Goal: Transaction & Acquisition: Purchase product/service

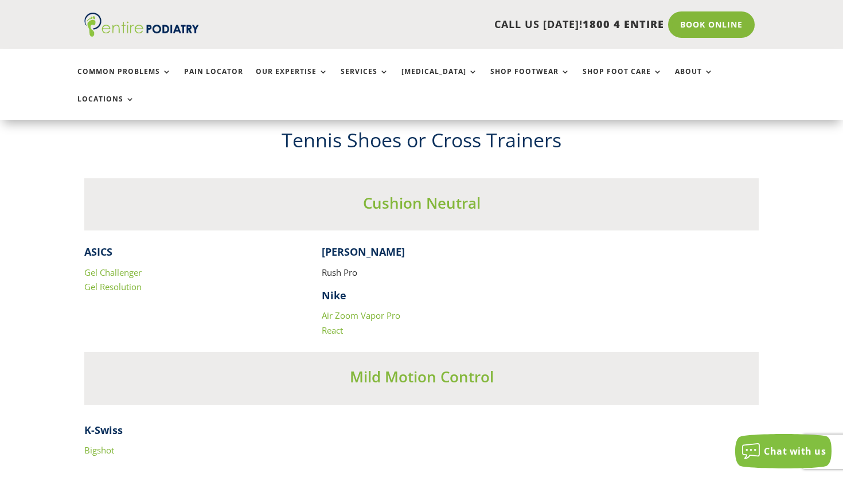
scroll to position [2275, 0]
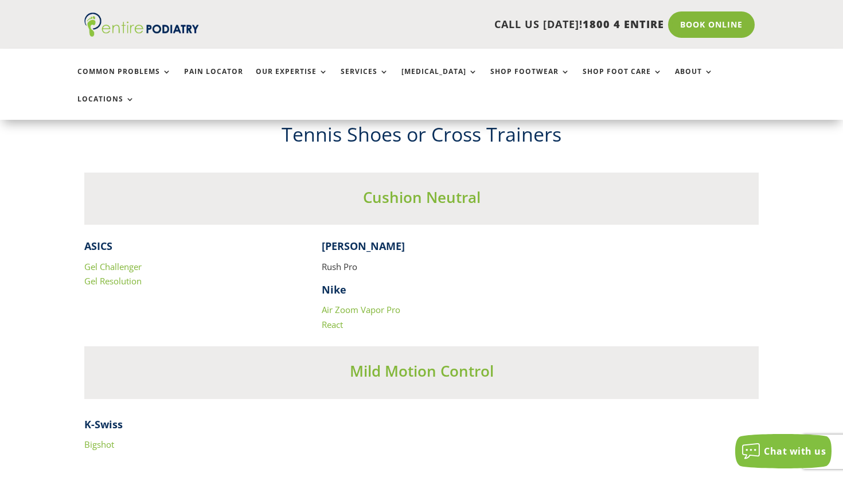
click at [199, 195] on div "Cushion Neutral" at bounding box center [421, 199] width 674 height 52
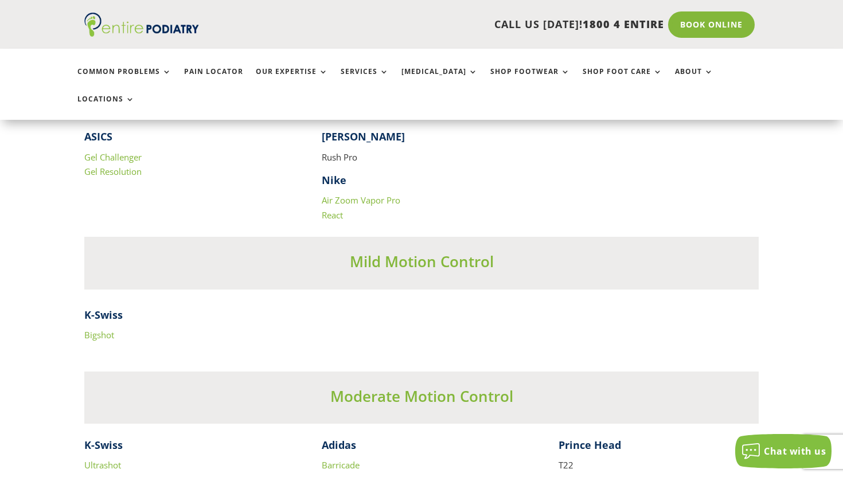
scroll to position [2384, 0]
drag, startPoint x: 314, startPoint y: 126, endPoint x: 360, endPoint y: 126, distance: 45.9
click at [333, 130] on div "ASICS Gel Challenger Gel Resolution Wilson Rush Pro Nike Air Zoom Vapor Pro Rea…" at bounding box center [421, 176] width 674 height 93
click at [463, 174] on h4 "Nike" at bounding box center [422, 184] width 200 height 20
click at [572, 170] on div "ASICS Gel Challenger Gel Resolution Wilson Rush Pro Nike Air Zoom Vapor Pro Rea…" at bounding box center [421, 176] width 674 height 93
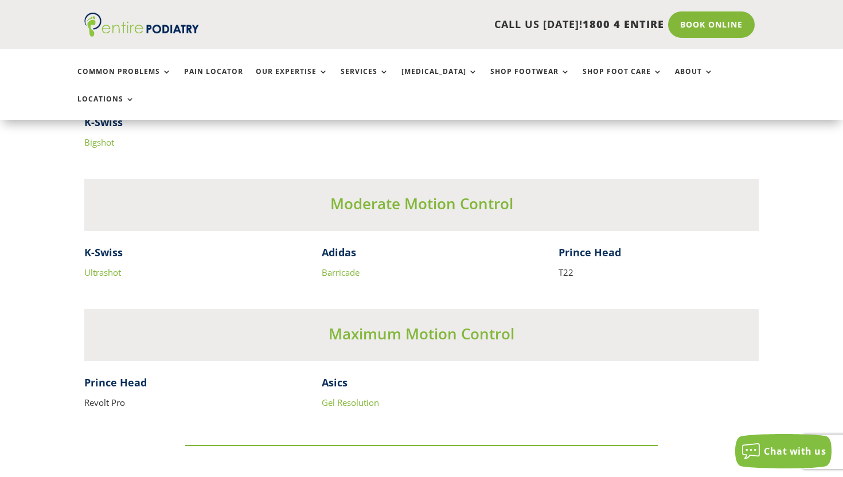
scroll to position [2574, 0]
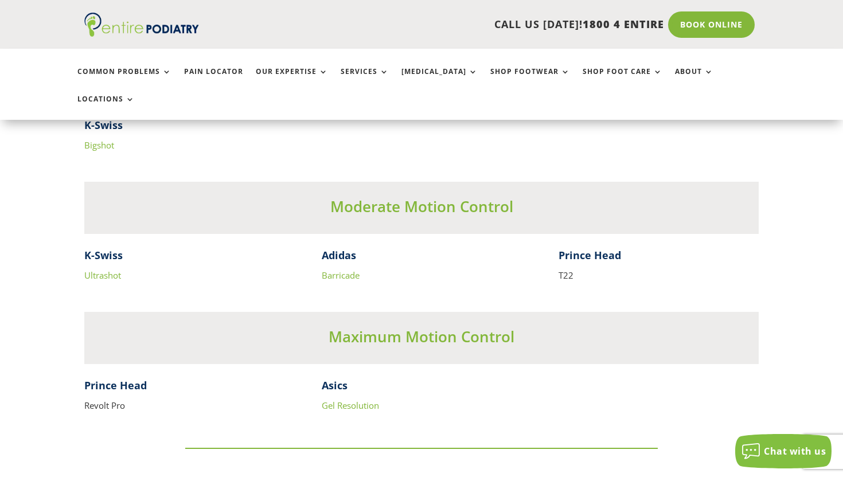
click at [424, 196] on h3 "Moderate Motion Control" at bounding box center [421, 209] width 674 height 26
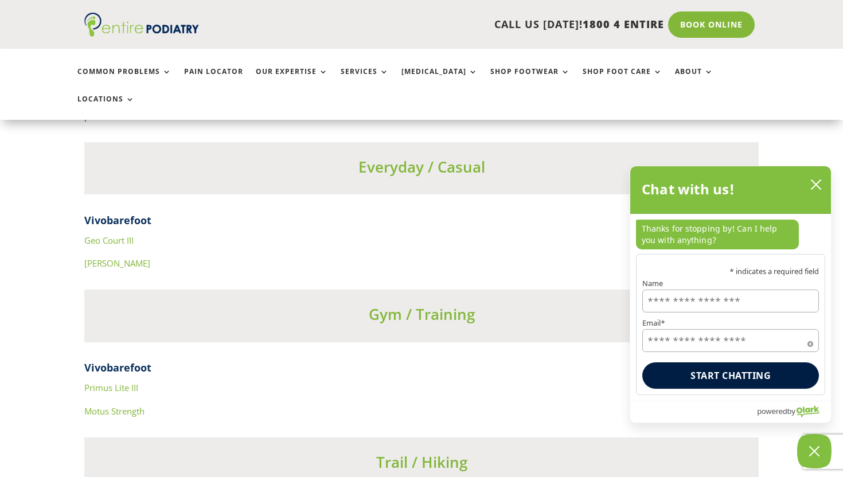
scroll to position [4070, 0]
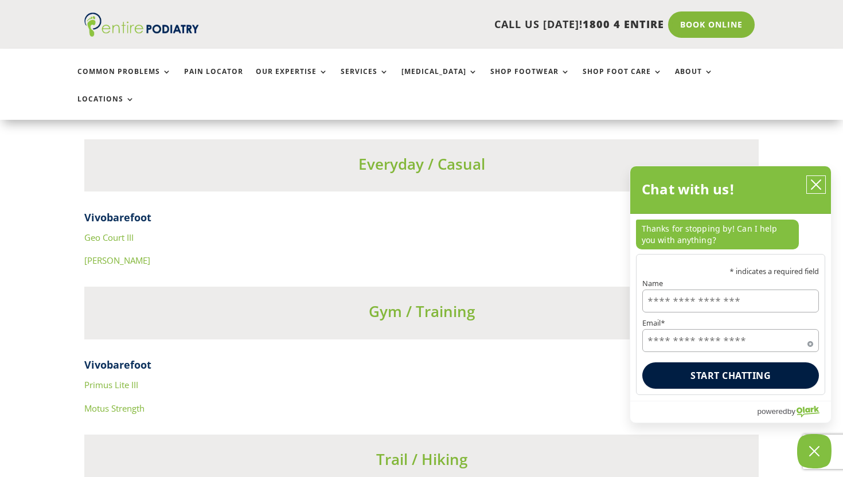
click at [815, 179] on button "close chatbox" at bounding box center [816, 184] width 18 height 17
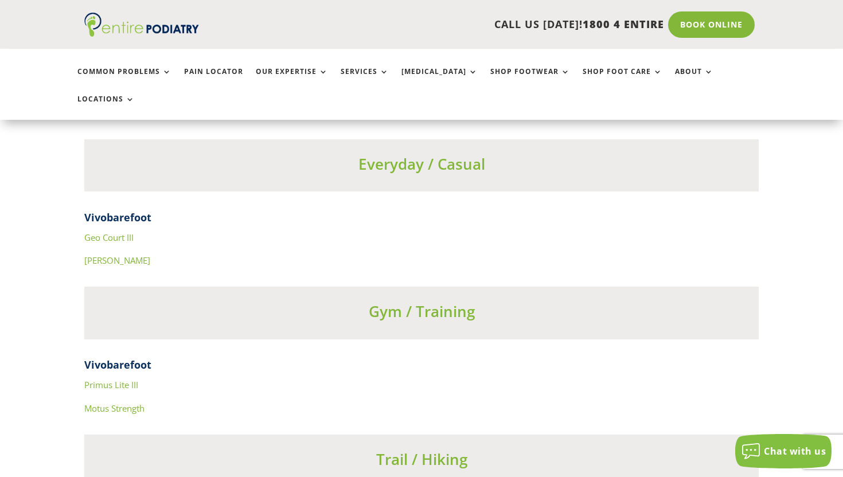
click at [314, 154] on h3 "Everyday / Casual" at bounding box center [421, 167] width 674 height 26
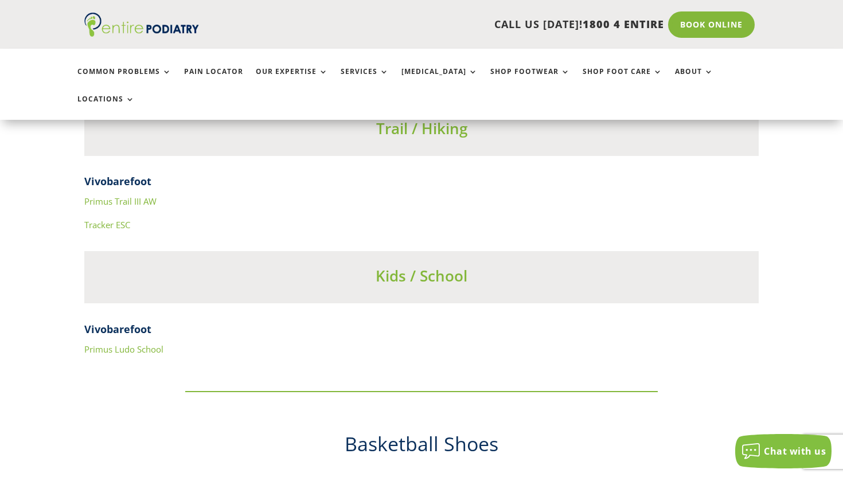
scroll to position [4402, 0]
click at [270, 264] on h3 "Kids / School" at bounding box center [421, 277] width 674 height 26
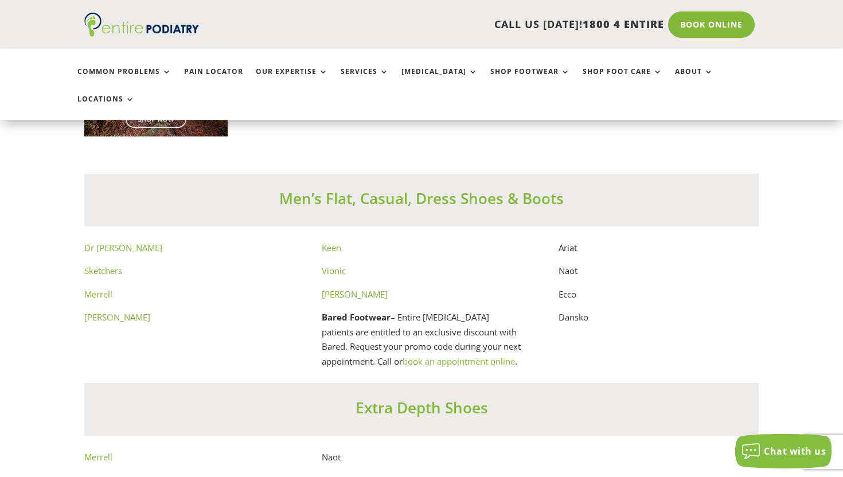
scroll to position [6227, 0]
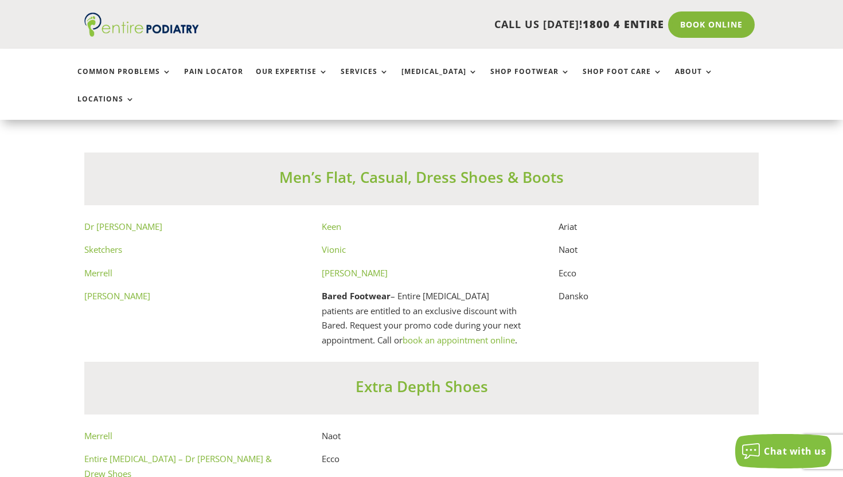
drag, startPoint x: 409, startPoint y: 261, endPoint x: 432, endPoint y: 284, distance: 33.2
click at [432, 289] on p "Bared Footwear – Entire Podiatry patients are entitled to an exclusive discount…" at bounding box center [422, 318] width 200 height 58
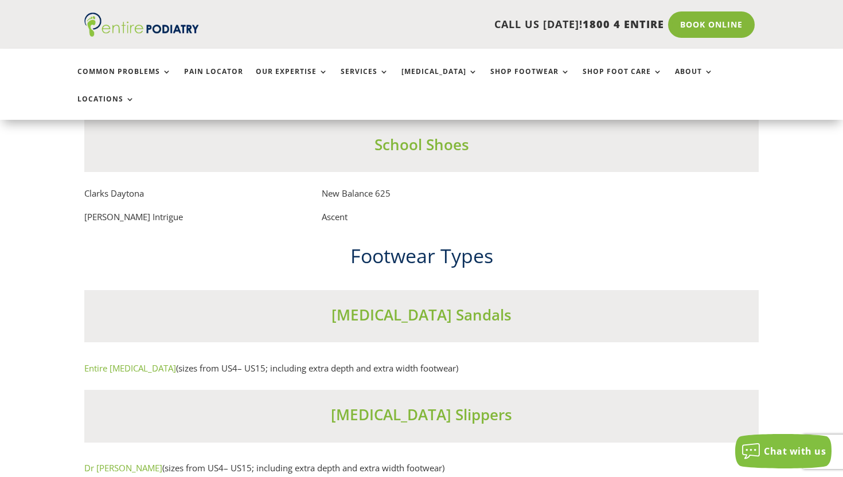
scroll to position [6827, 0]
drag, startPoint x: 326, startPoint y: 178, endPoint x: 395, endPoint y: 185, distance: 69.1
click at [395, 187] on p "New Balance 625" at bounding box center [422, 199] width 200 height 24
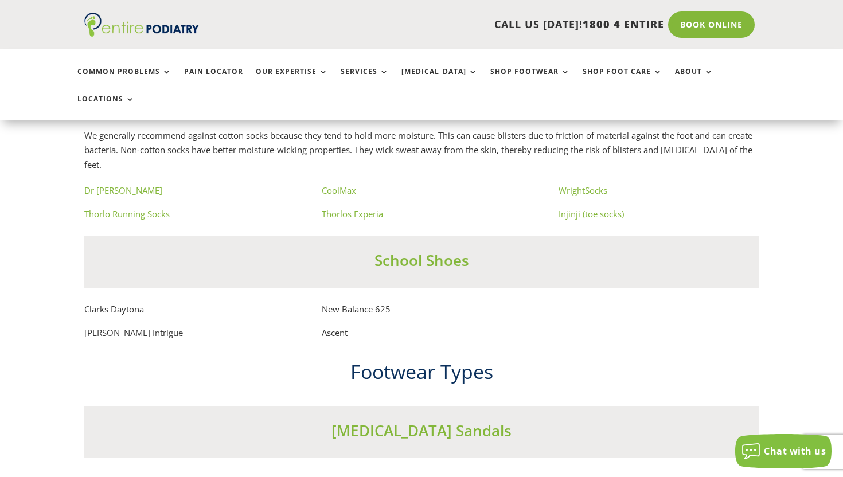
scroll to position [6560, 0]
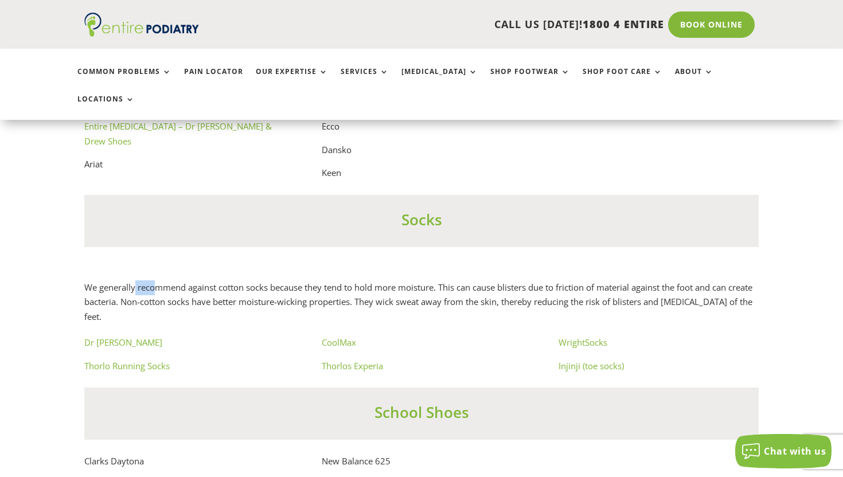
drag, startPoint x: 136, startPoint y: 272, endPoint x: 156, endPoint y: 272, distance: 20.1
click at [156, 280] on p "We generally recommend against cotton socks because they tend to hold more mois…" at bounding box center [421, 302] width 674 height 44
drag, startPoint x: 231, startPoint y: 274, endPoint x: 414, endPoint y: 299, distance: 184.5
click at [414, 299] on p "We generally recommend against cotton socks because they tend to hold more mois…" at bounding box center [421, 302] width 674 height 44
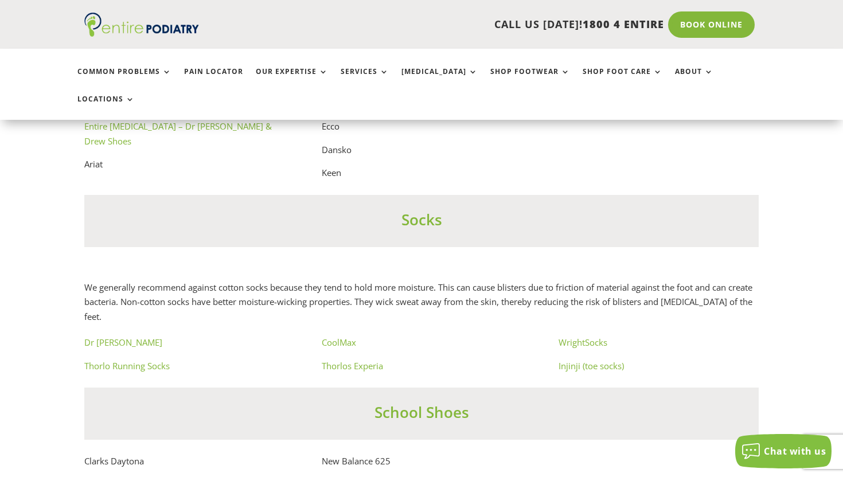
click at [284, 266] on div "We generally recommend against cotton socks because they tend to hold more mois…" at bounding box center [421, 301] width 674 height 70
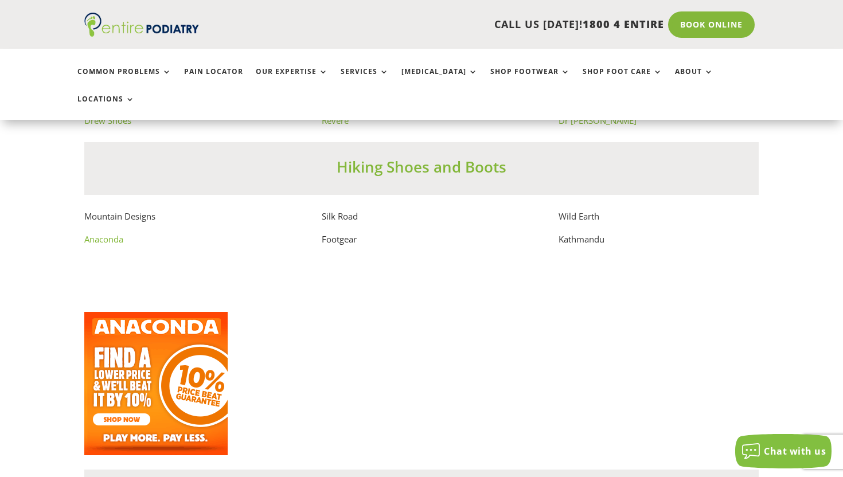
scroll to position [7883, 0]
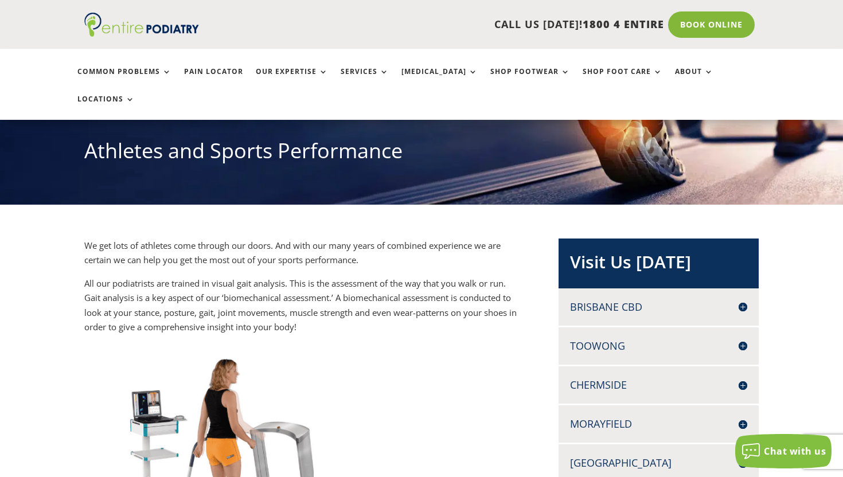
scroll to position [126, 0]
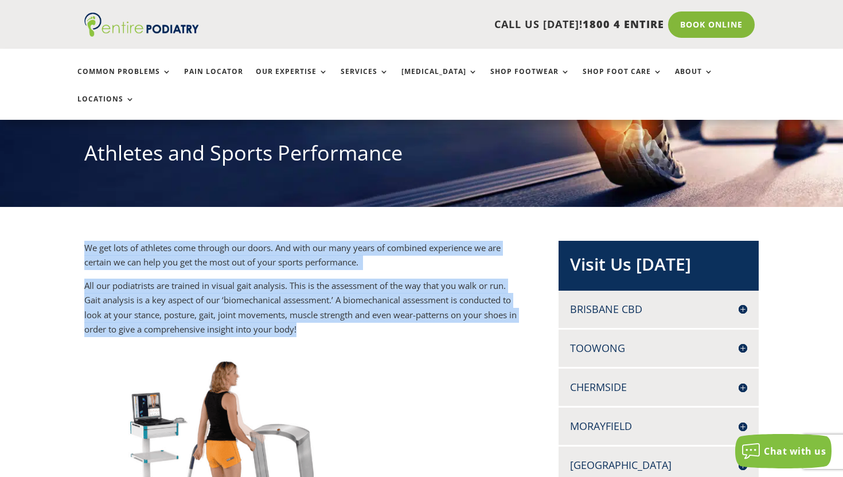
drag, startPoint x: 413, startPoint y: 198, endPoint x: 526, endPoint y: 299, distance: 151.8
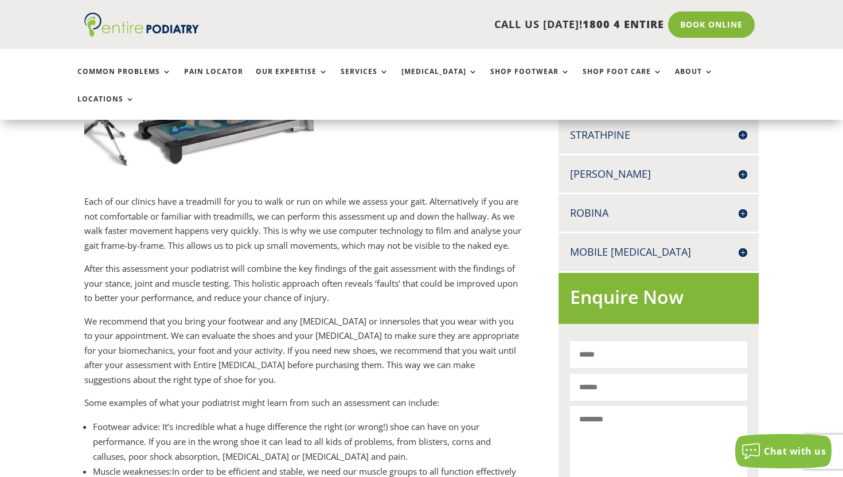
scroll to position [537, 0]
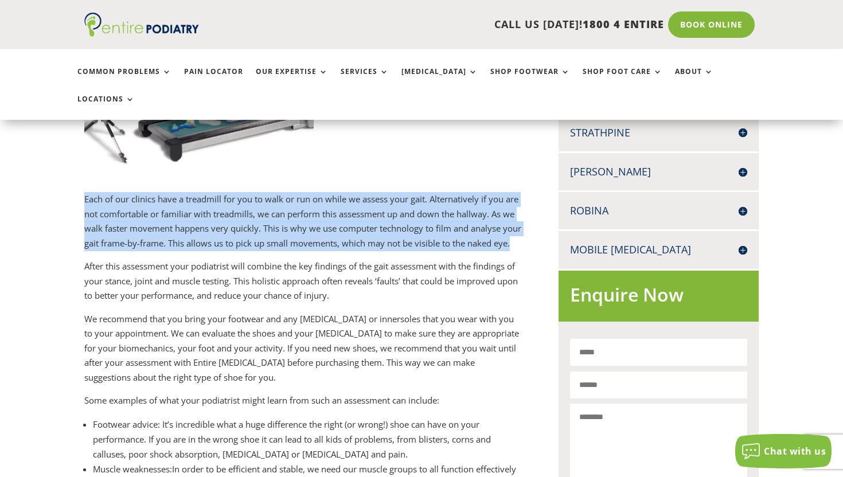
drag, startPoint x: 511, startPoint y: 151, endPoint x: 511, endPoint y: 238, distance: 87.1
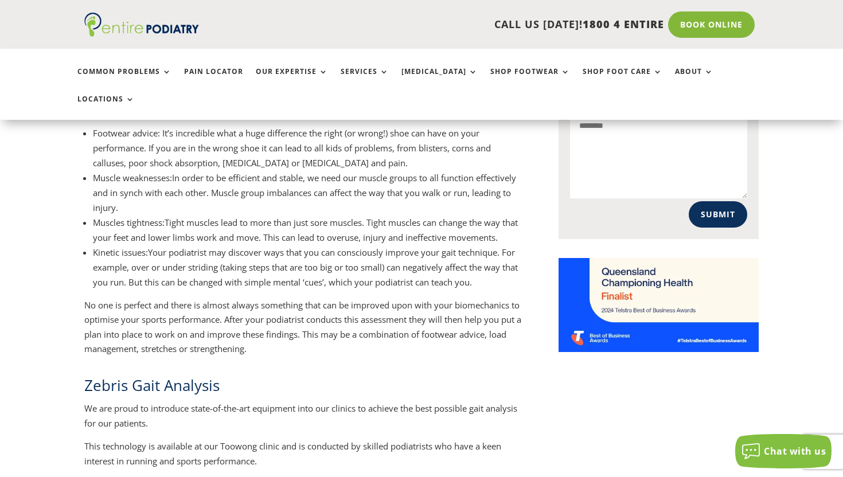
scroll to position [827, 0]
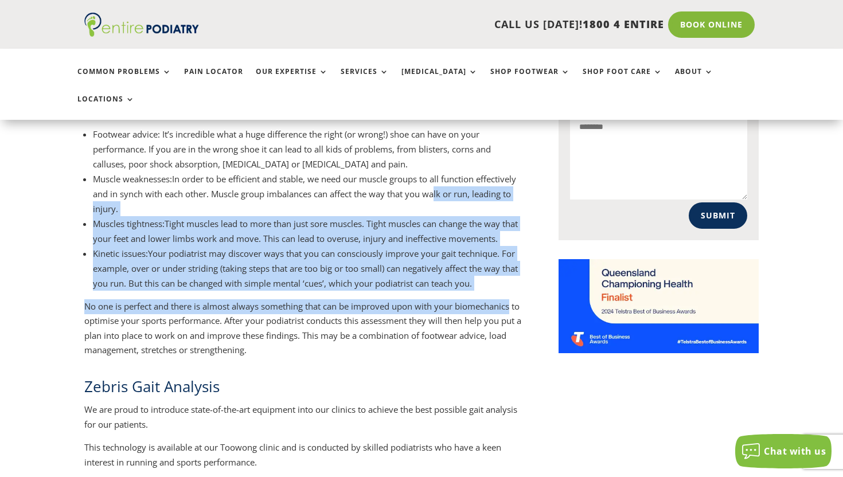
drag, startPoint x: 478, startPoint y: 187, endPoint x: 519, endPoint y: 314, distance: 132.9
click at [519, 314] on div "Each of our clinics have a treadmill for you to walk or run on while we assess …" at bounding box center [302, 130] width 437 height 456
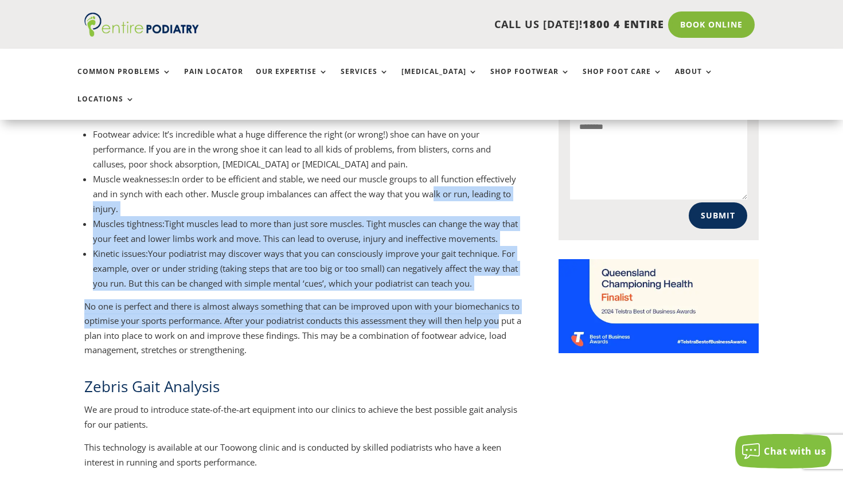
click at [519, 314] on p "No one is perfect and there is almost always something that can be improved upo…" at bounding box center [302, 328] width 437 height 58
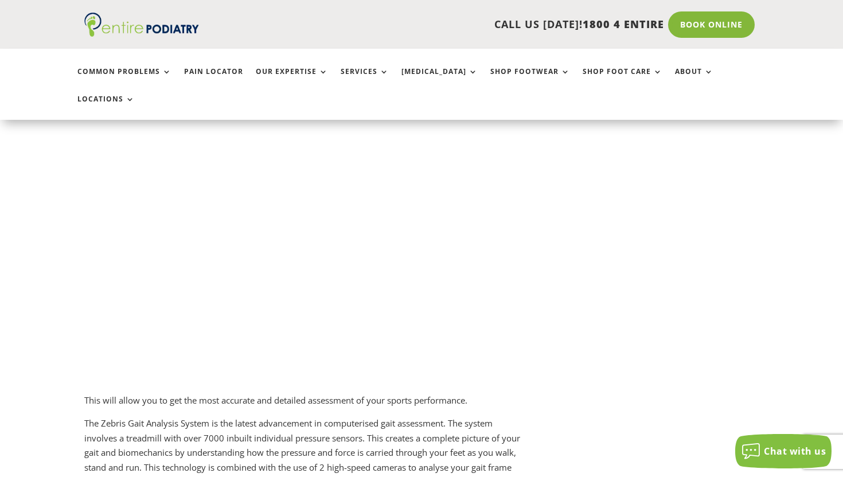
scroll to position [1187, 0]
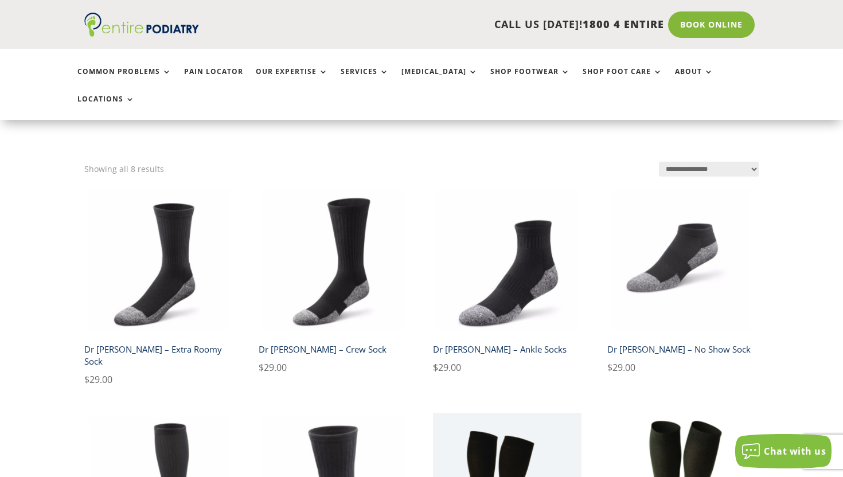
scroll to position [220, 0]
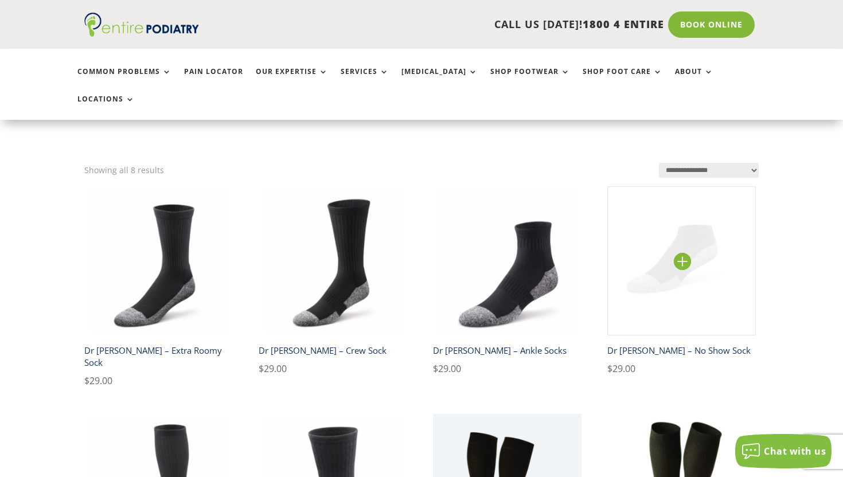
click at [655, 266] on img at bounding box center [681, 260] width 148 height 148
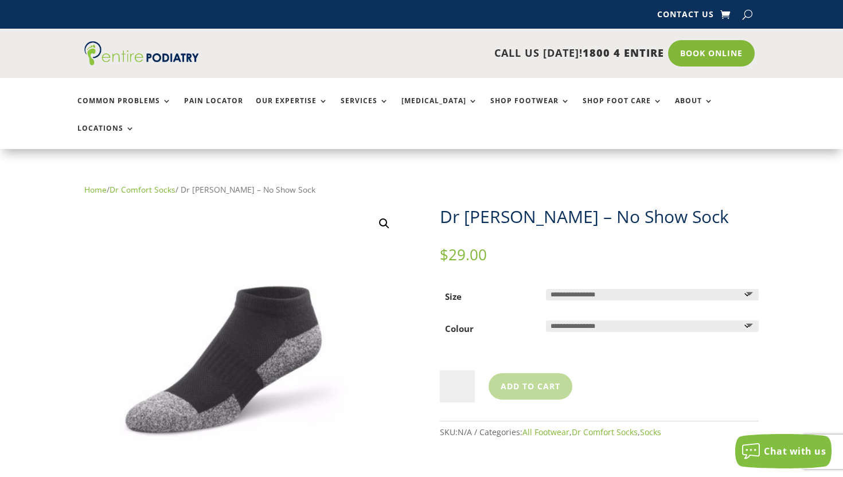
click at [599, 289] on select "**********" at bounding box center [652, 294] width 213 height 11
click at [612, 320] on select "**********" at bounding box center [652, 325] width 213 height 11
select select "*****"
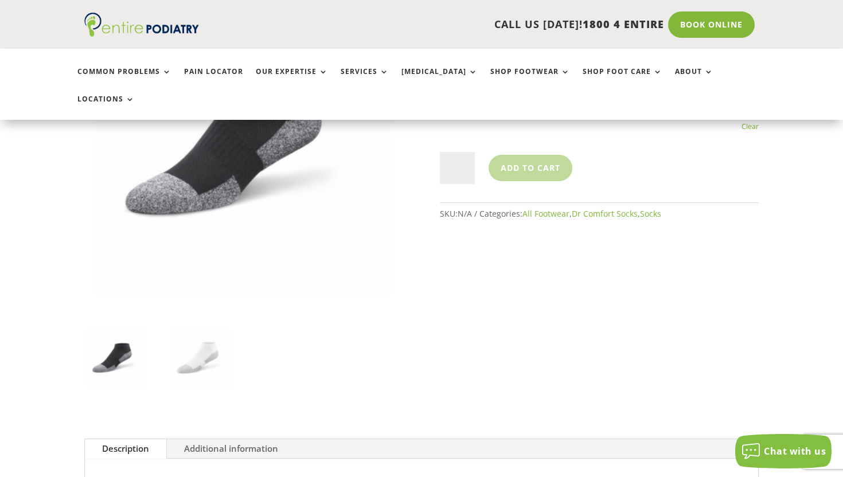
scroll to position [222, 0]
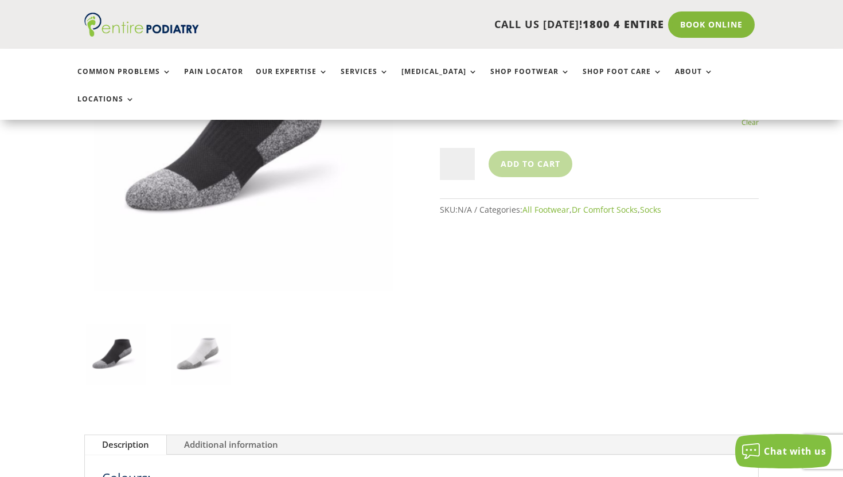
click at [213, 323] on img at bounding box center [201, 355] width 64 height 64
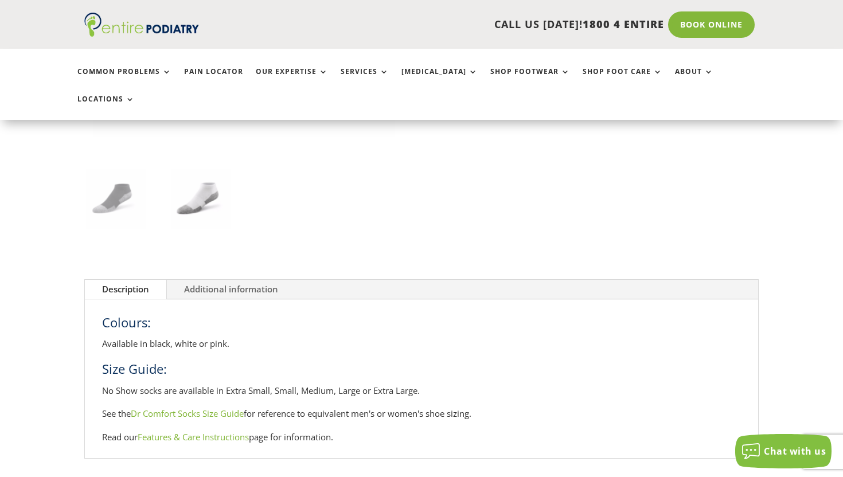
scroll to position [375, 0]
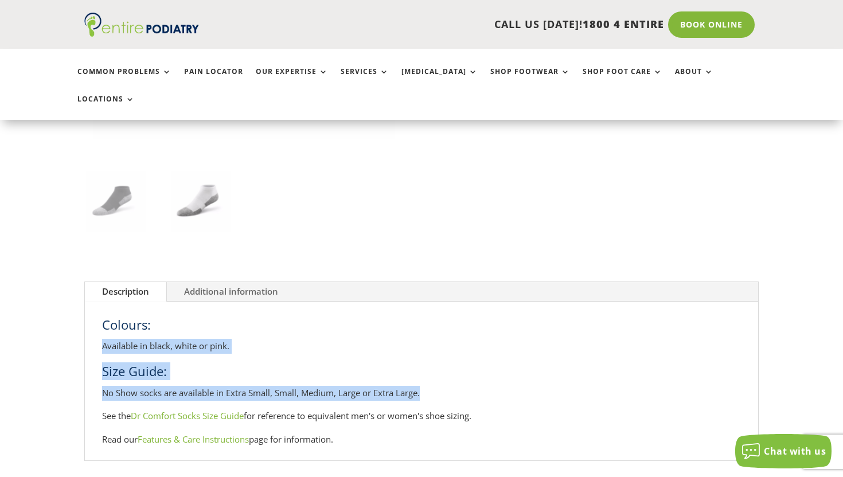
drag, startPoint x: 296, startPoint y: 302, endPoint x: 452, endPoint y: 363, distance: 168.1
click at [452, 363] on div "Colours: Available in black, white or pink. Size Guide: No Show socks are avail…" at bounding box center [421, 381] width 639 height 131
click at [452, 386] on p "No Show socks are available in Extra Small, Small, Medium, Large or Extra Large." at bounding box center [421, 398] width 639 height 24
drag, startPoint x: 452, startPoint y: 363, endPoint x: 449, endPoint y: 354, distance: 9.6
click at [449, 354] on div "Colours: Available in black, white or pink. Size Guide: No Show socks are avail…" at bounding box center [421, 381] width 639 height 131
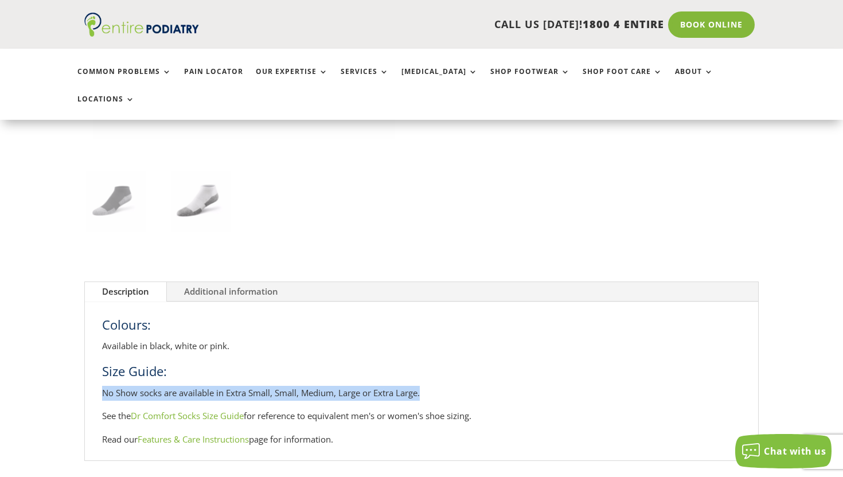
click at [224, 282] on link "Additional information" at bounding box center [231, 291] width 128 height 19
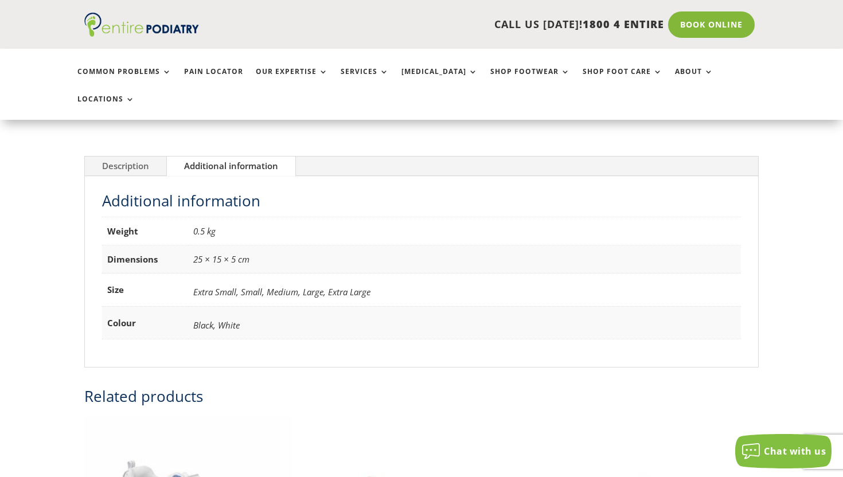
scroll to position [499, 0]
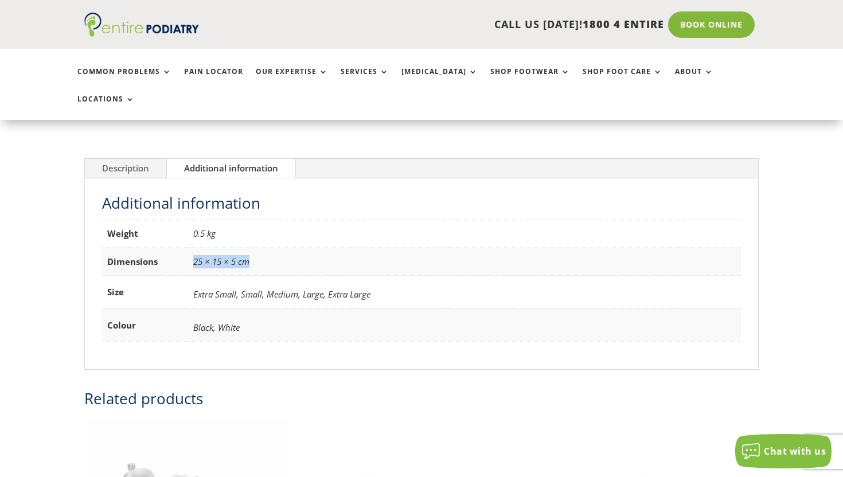
drag, startPoint x: 193, startPoint y: 233, endPoint x: 285, endPoint y: 237, distance: 91.8
click at [285, 248] on td "25 × 15 × 5 cm" at bounding box center [464, 262] width 553 height 28
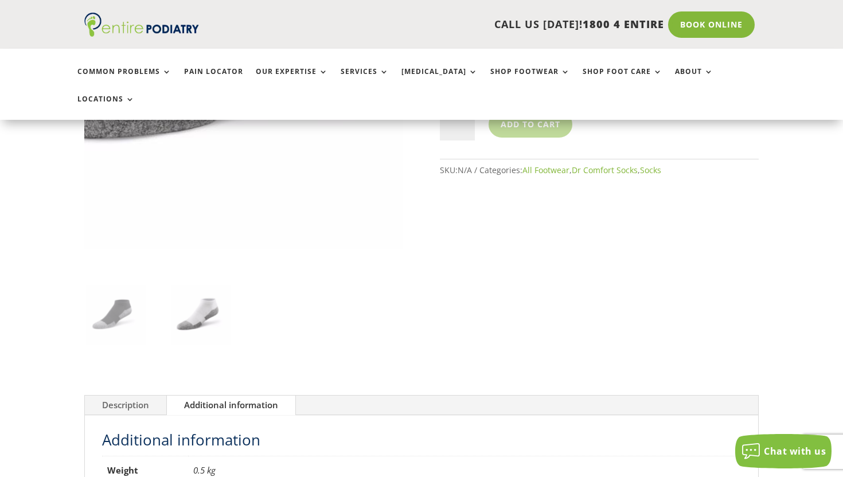
scroll to position [40, 0]
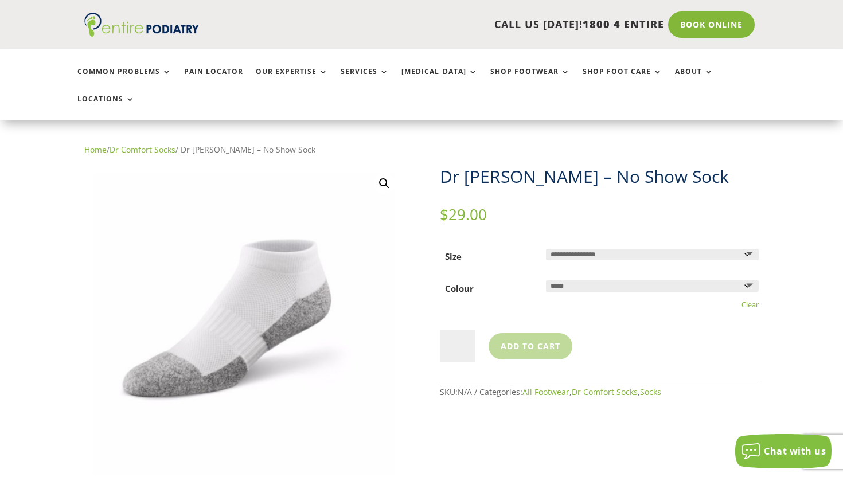
click at [605, 249] on select "**********" at bounding box center [652, 254] width 213 height 11
select select "**********"
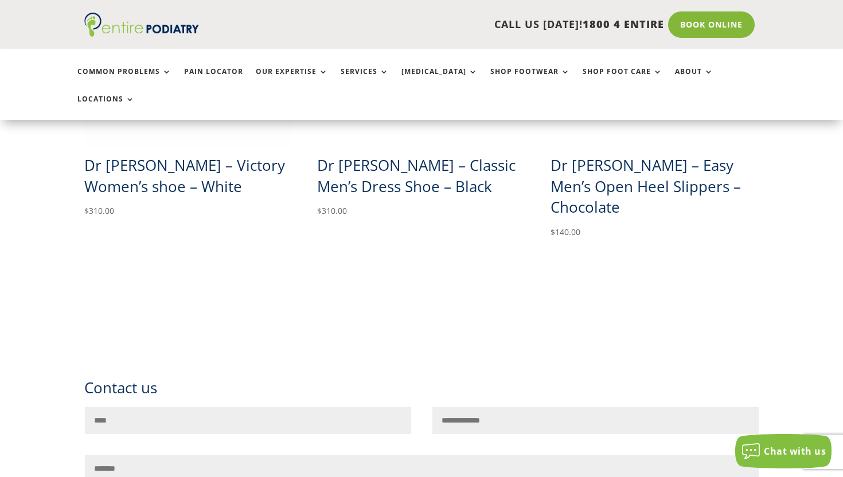
scroll to position [1009, 0]
